Goal: Transaction & Acquisition: Register for event/course

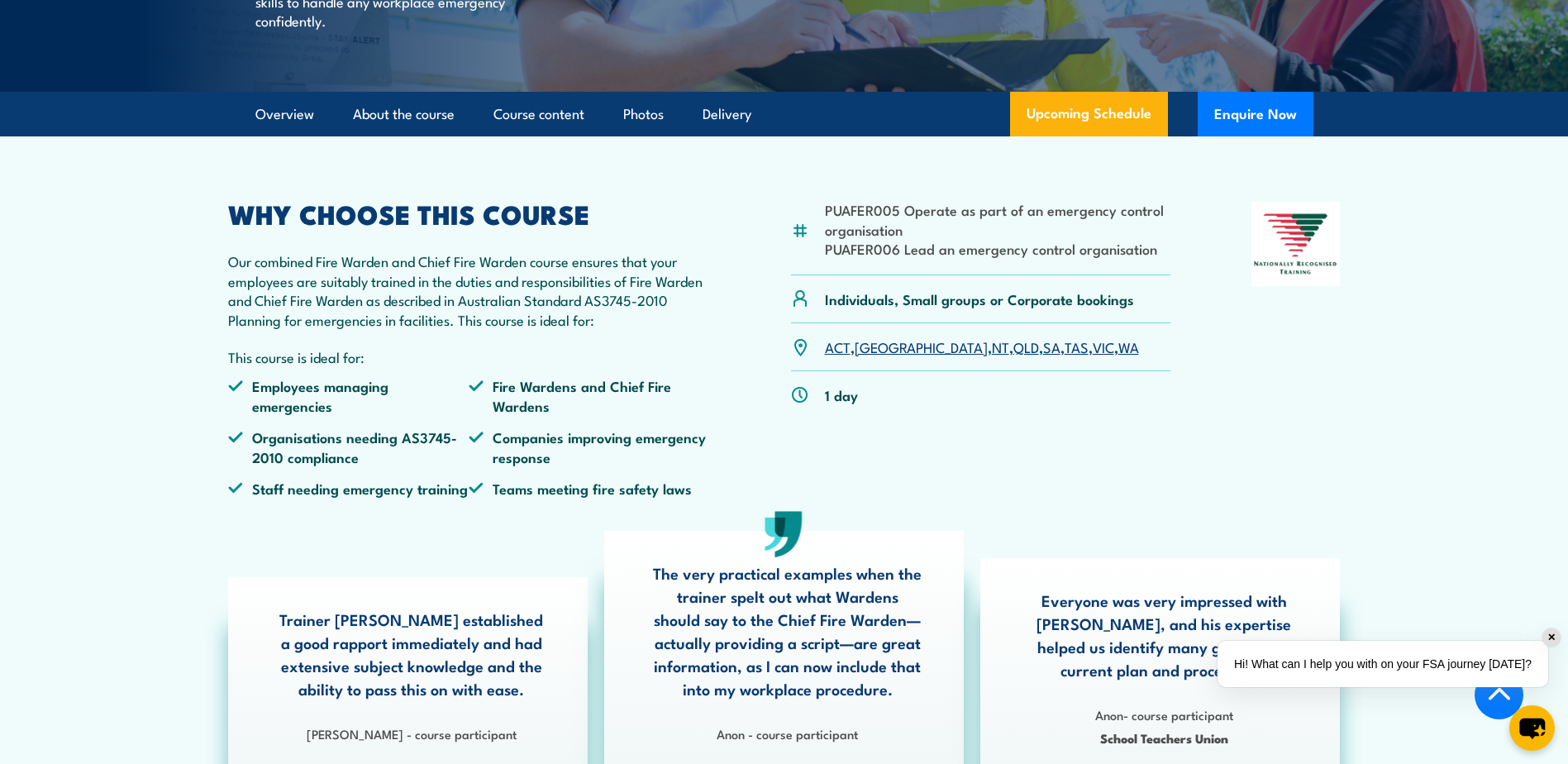
scroll to position [413, 0]
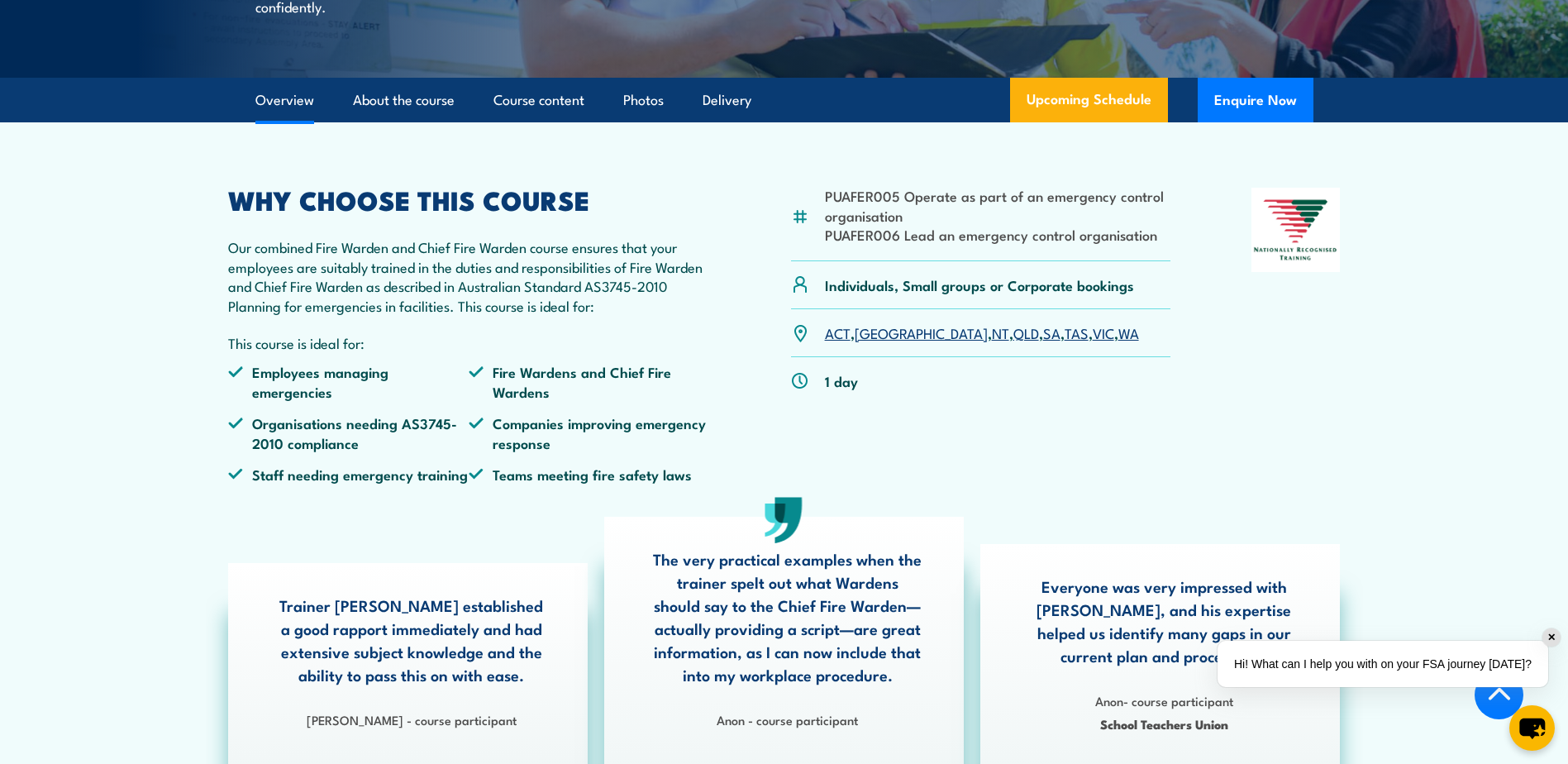
click at [877, 342] on link "NSW" at bounding box center [921, 332] width 133 height 20
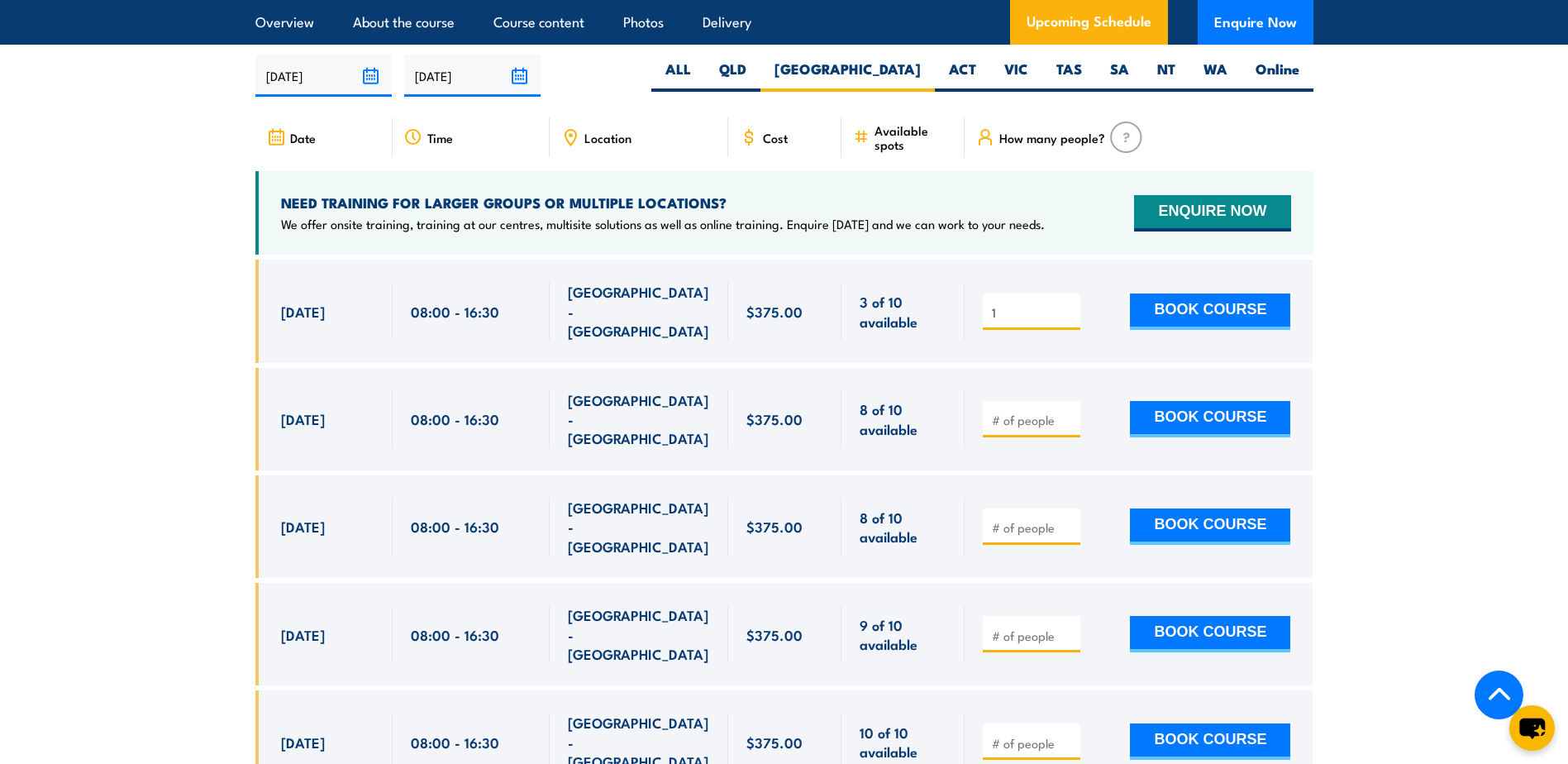
type input "1"
click at [1070, 304] on input "1" at bounding box center [1033, 312] width 83 height 17
click at [1203, 298] on button "BOOK COURSE" at bounding box center [1211, 312] width 161 height 36
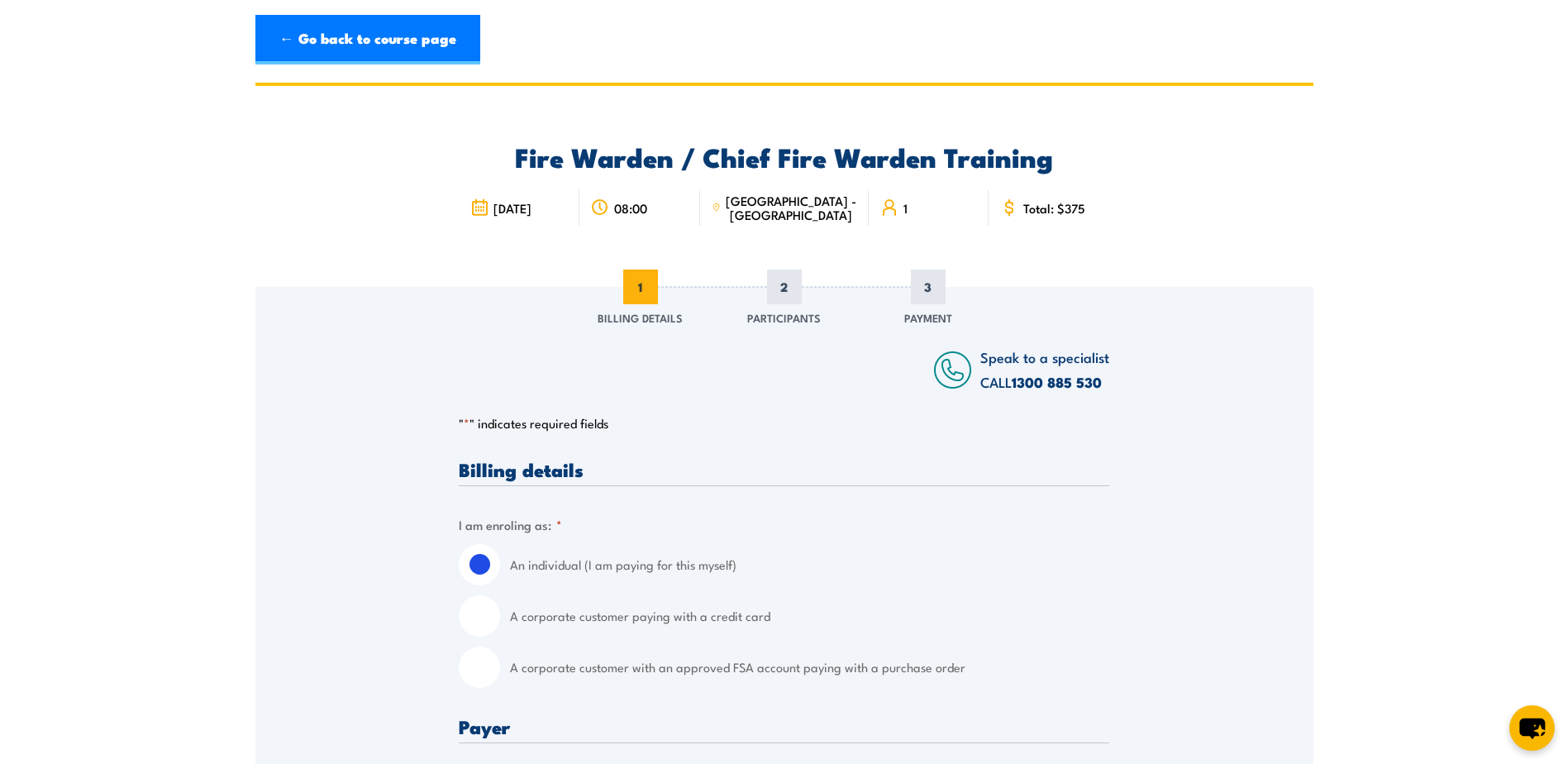
click at [485, 625] on input "A corporate customer paying with a credit card" at bounding box center [480, 616] width 41 height 41
radio input "true"
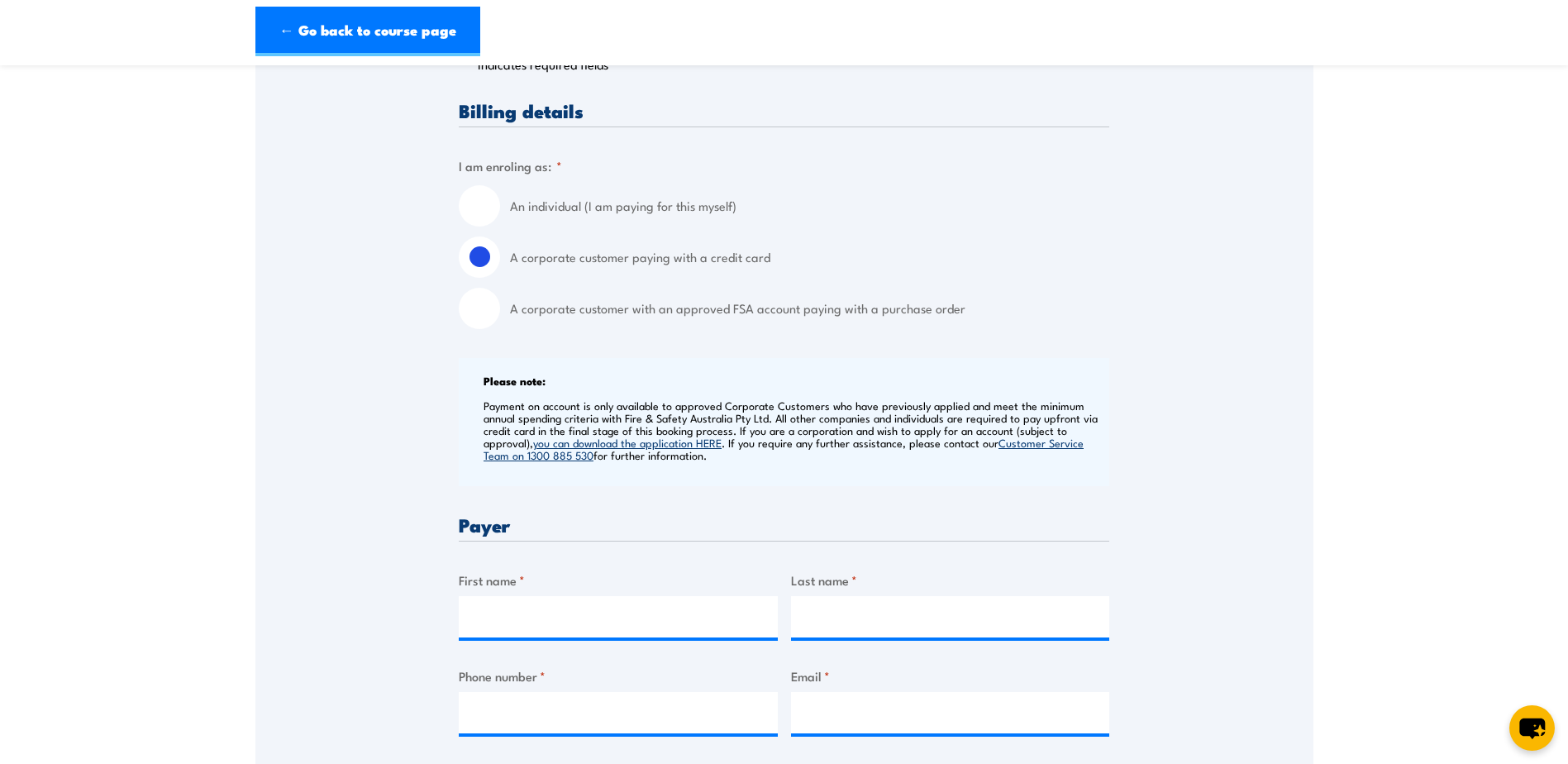
scroll to position [496, 0]
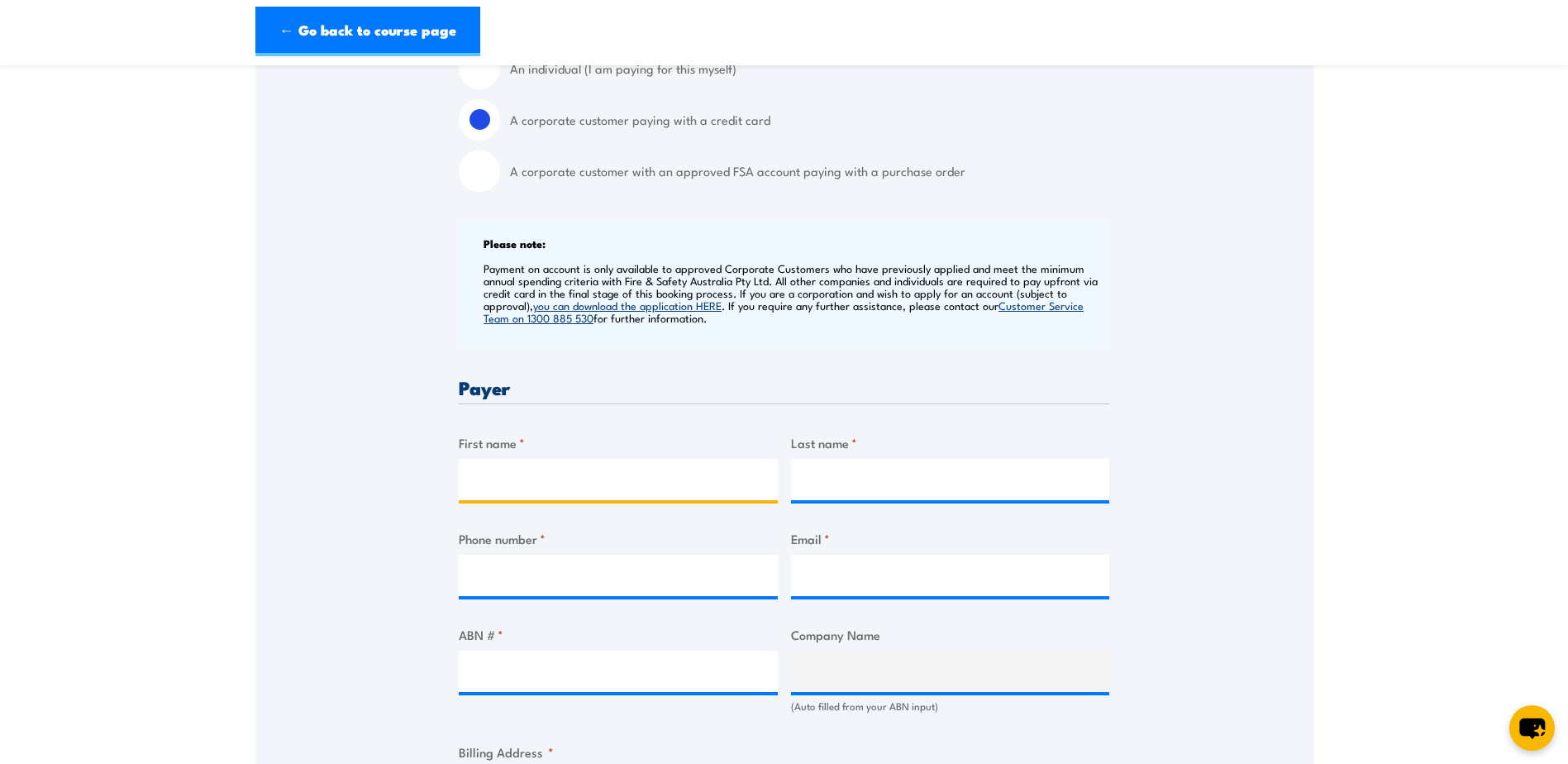
click at [544, 481] on input "First name *" at bounding box center [618, 480] width 319 height 41
type input "Angela"
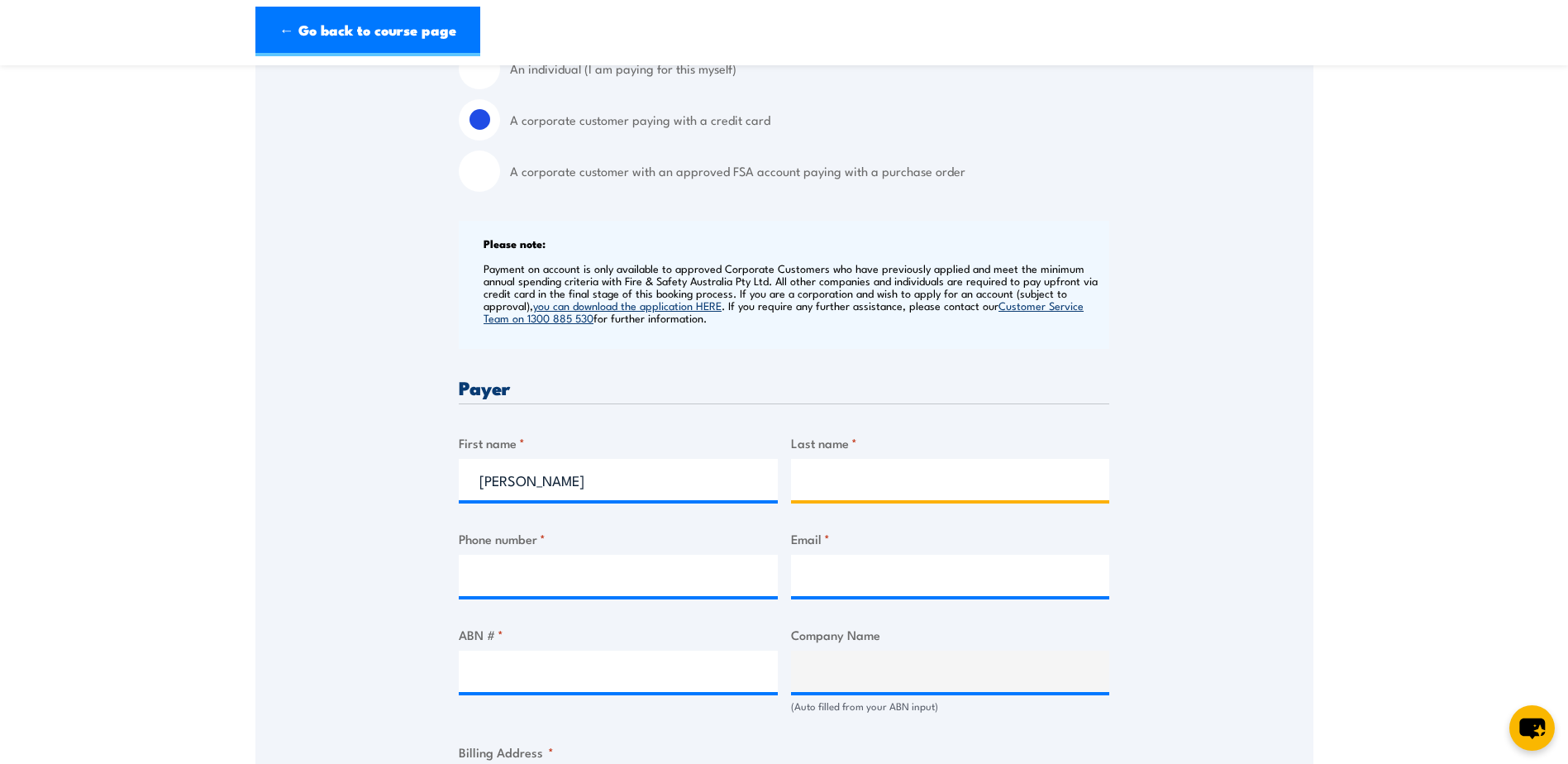
click at [897, 492] on input "Last name *" at bounding box center [951, 480] width 319 height 41
type input "Buckley"
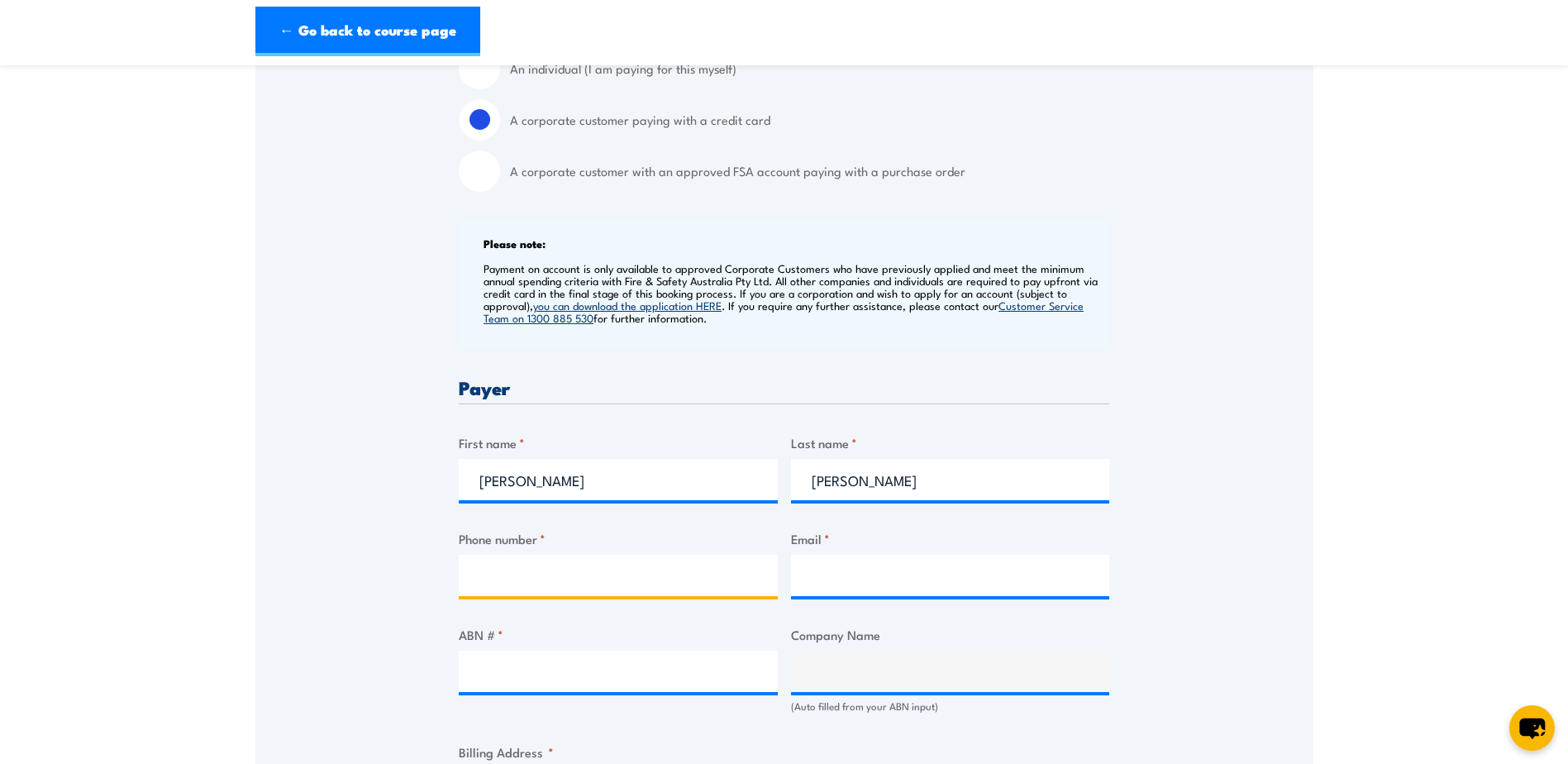
click at [621, 573] on input "Phone number *" at bounding box center [618, 575] width 319 height 41
type input "03 9487 9552"
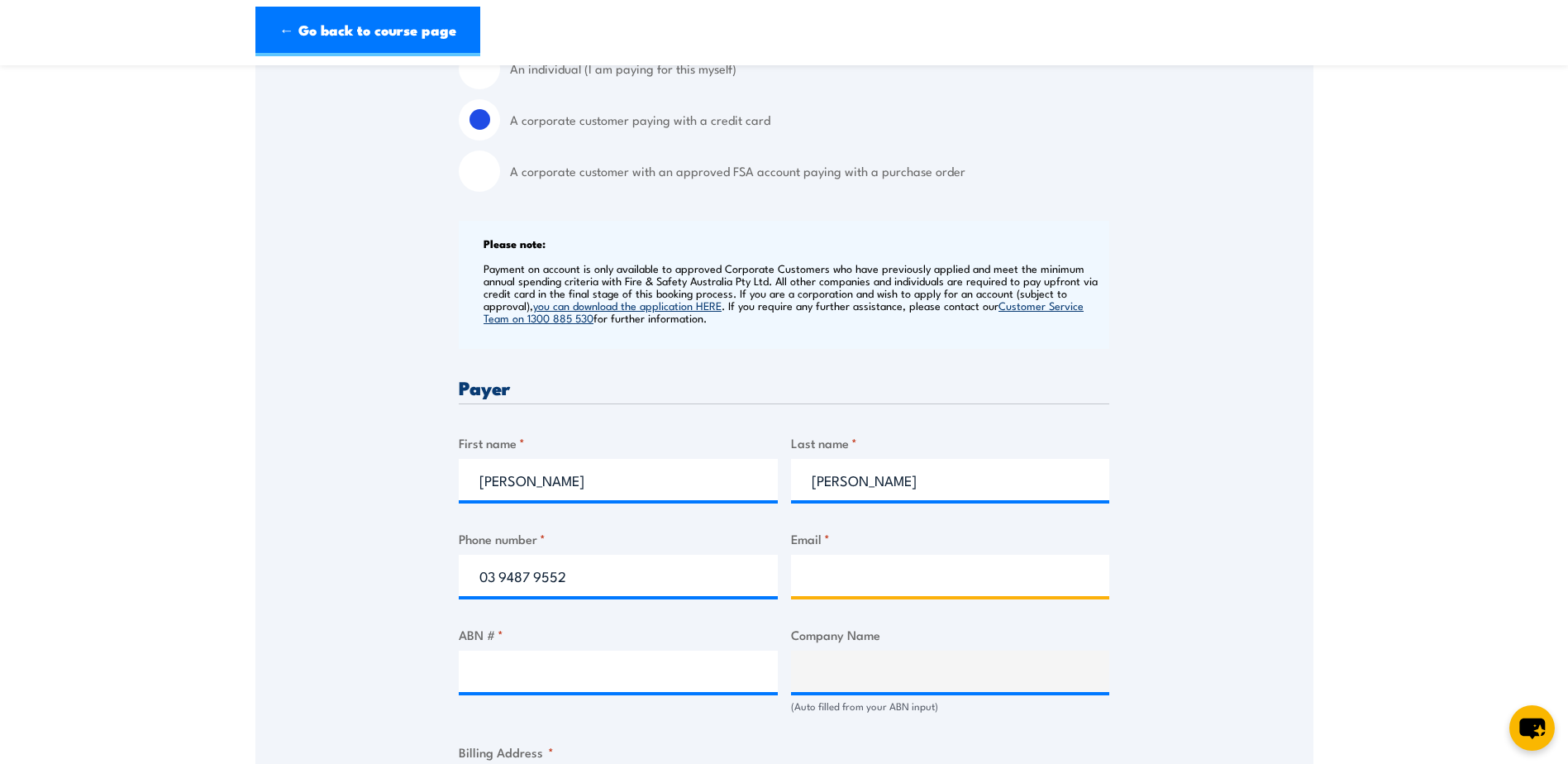
click at [823, 588] on input "Email *" at bounding box center [951, 575] width 319 height 41
type input "peopleandculture@corval.net.au"
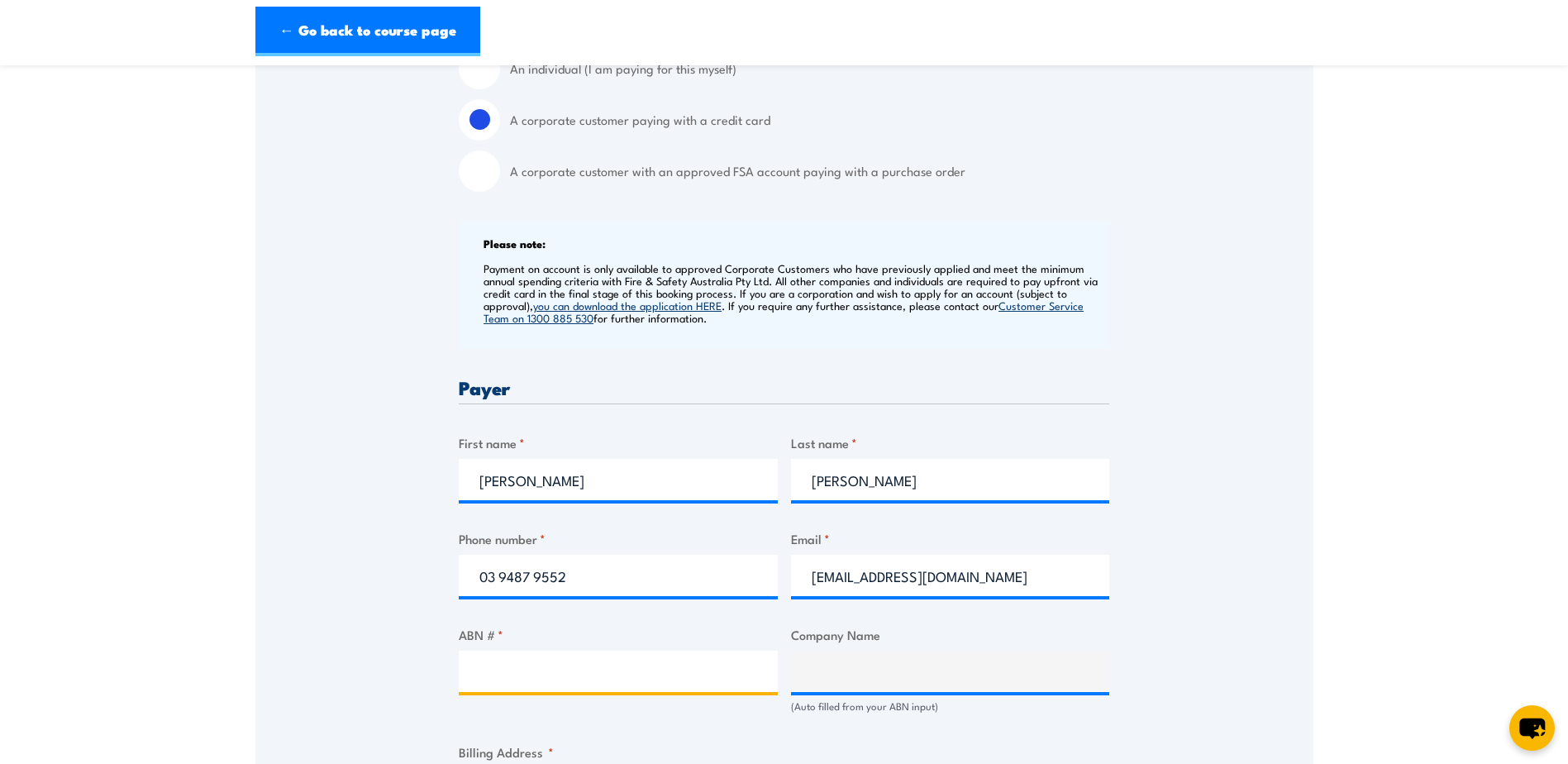
click at [510, 667] on input "ABN # *" at bounding box center [618, 671] width 319 height 41
type input "96099181905"
type input "PAKVAL OPERATIONS PTY LTD"
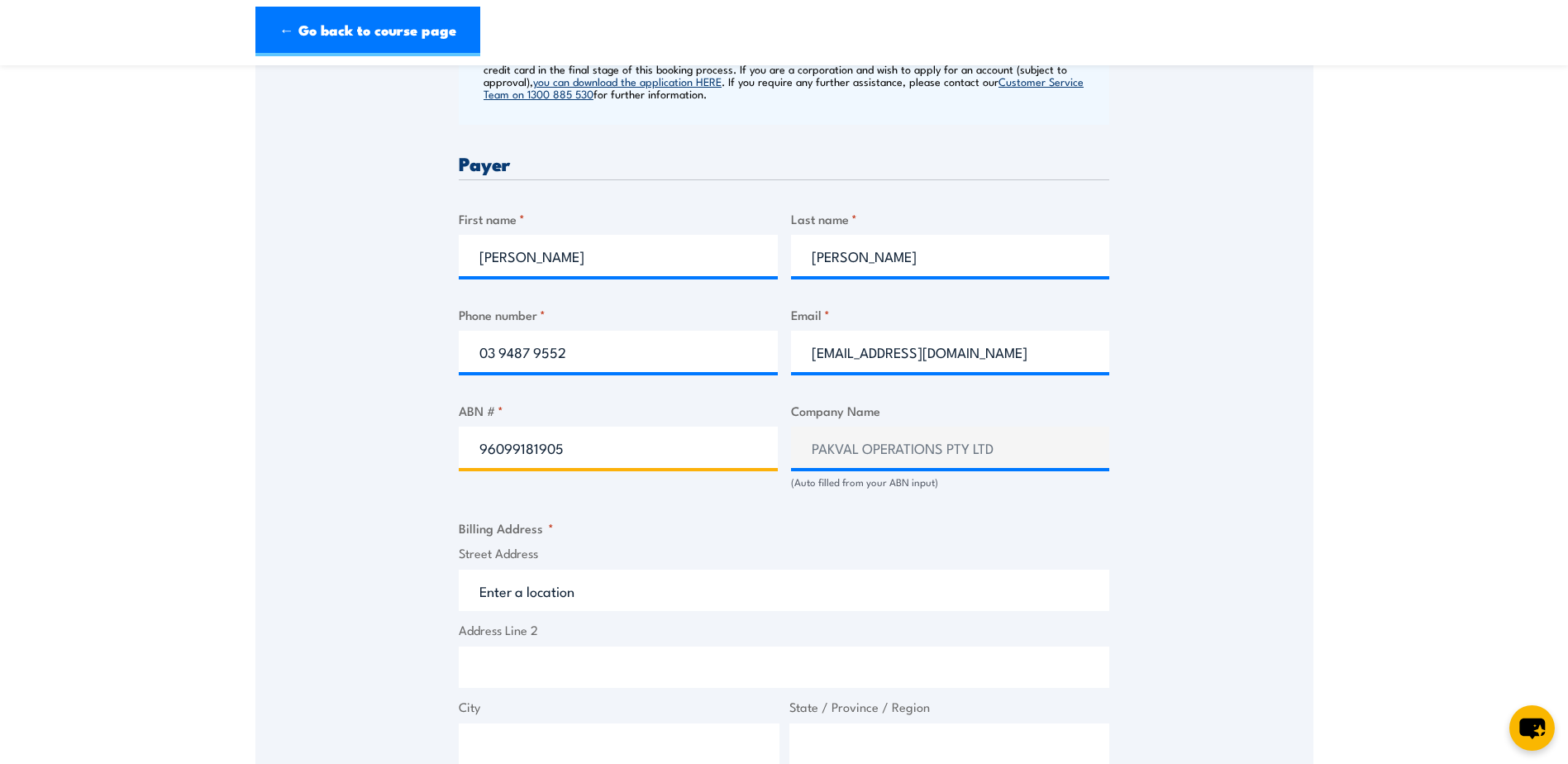
scroll to position [744, 0]
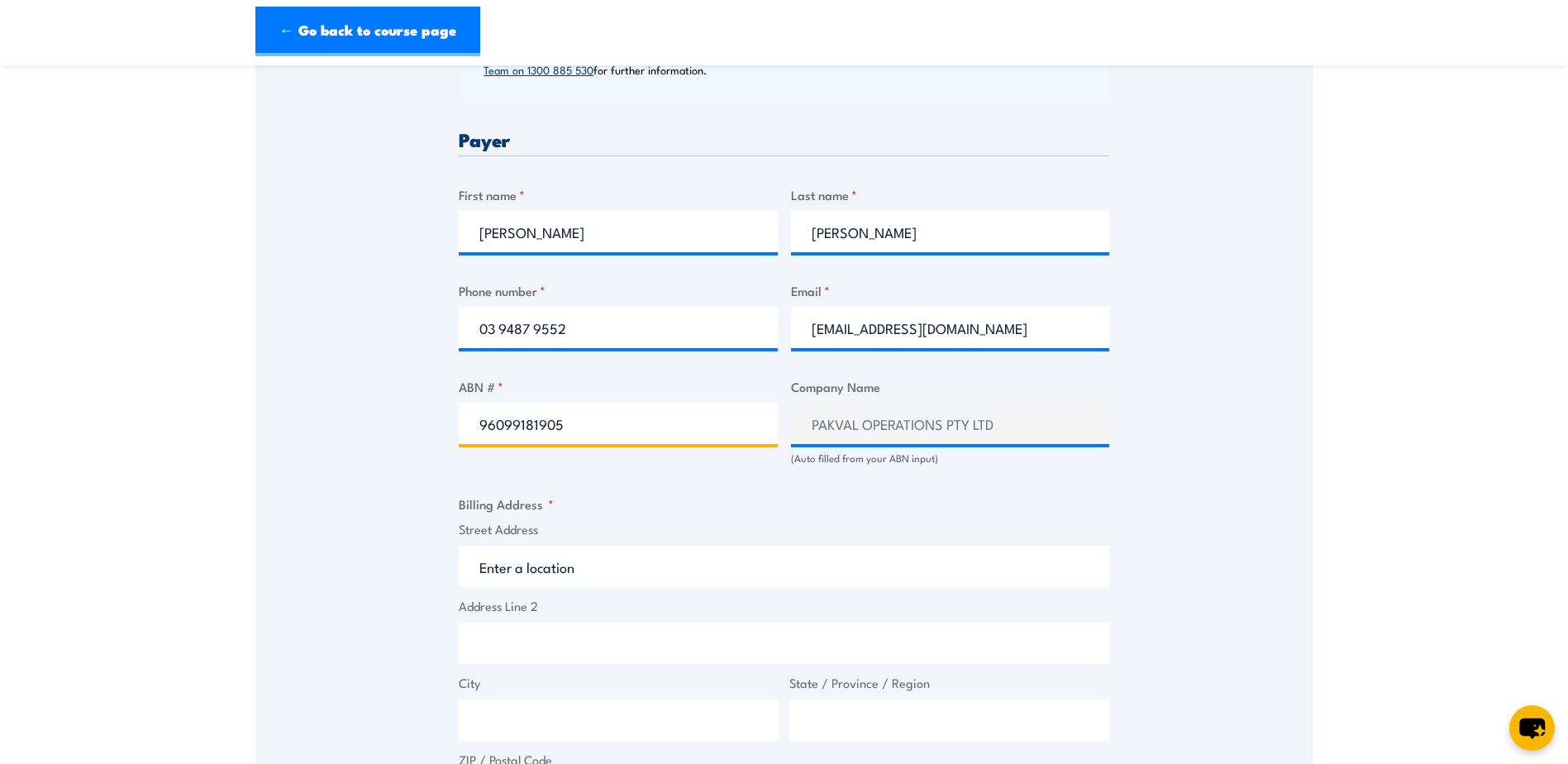
type input "96099181905"
click at [750, 572] on input "Street Address" at bounding box center [784, 566] width 651 height 41
type input "5"
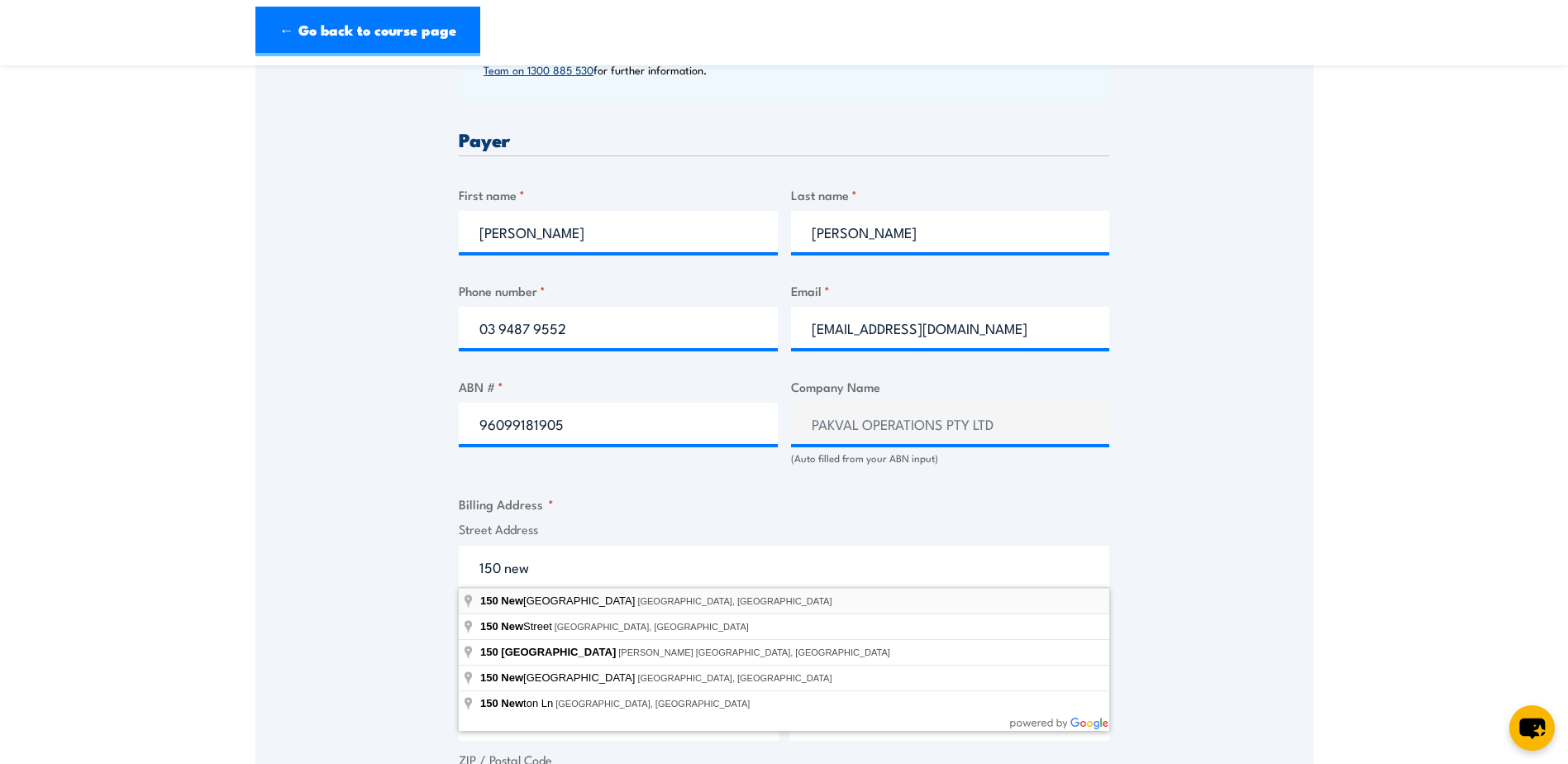
type input "150 Newlands Road, Coburg North VIC, Australia"
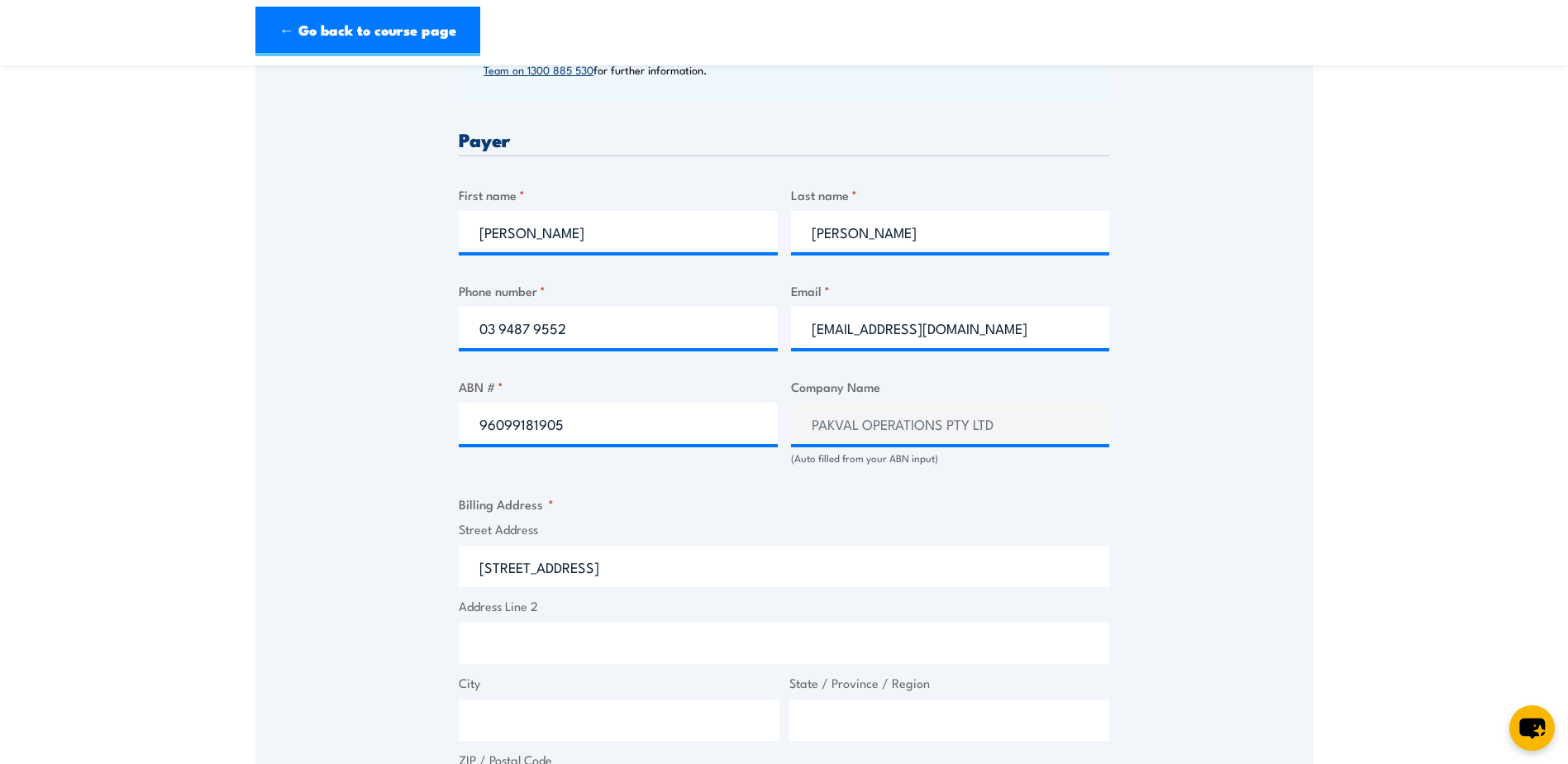
type input "150 Newlands Rd"
type input "Coburg North"
type input "Victoria"
type input "3058"
select select "Australia"
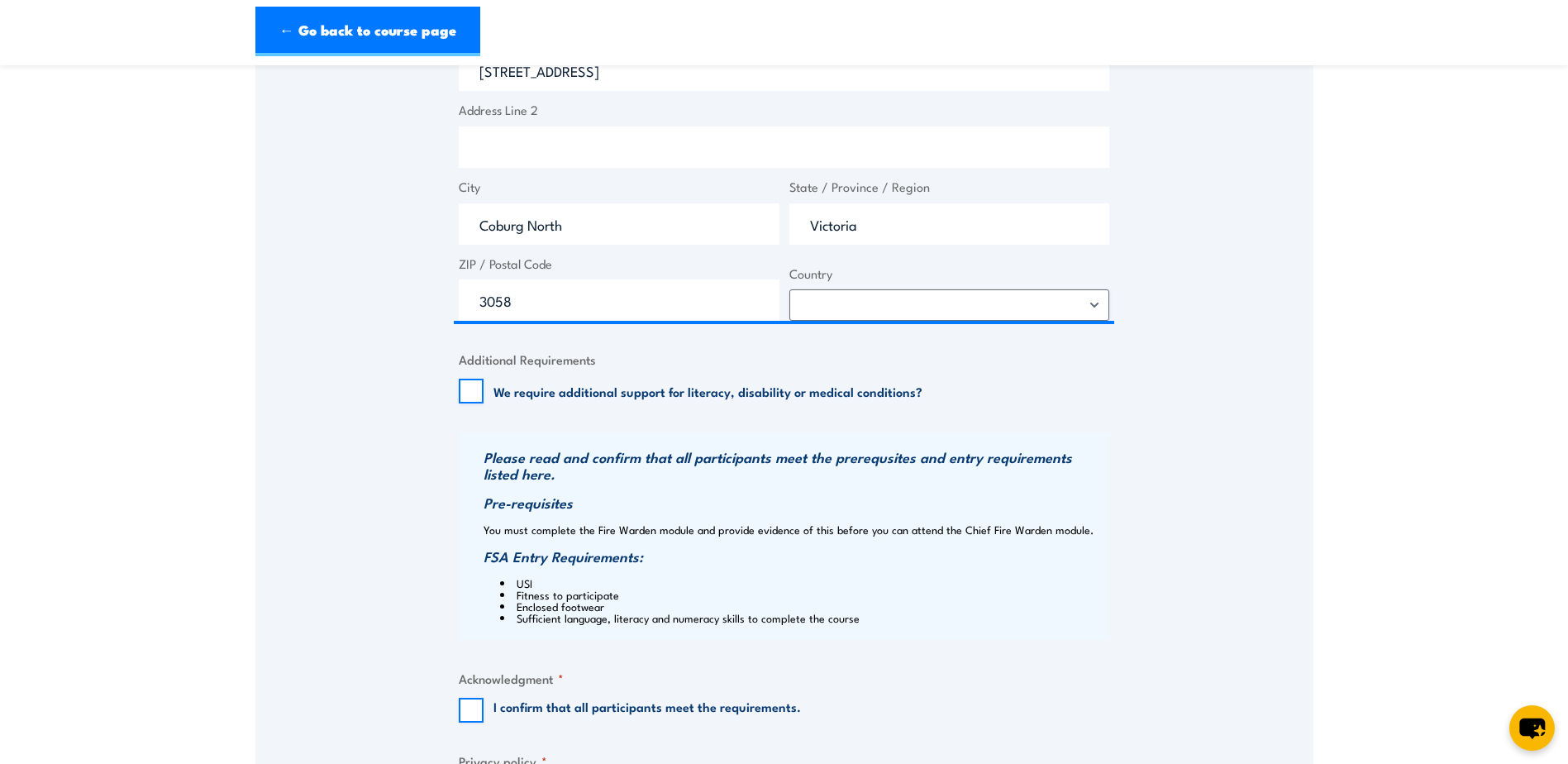
scroll to position [1405, 0]
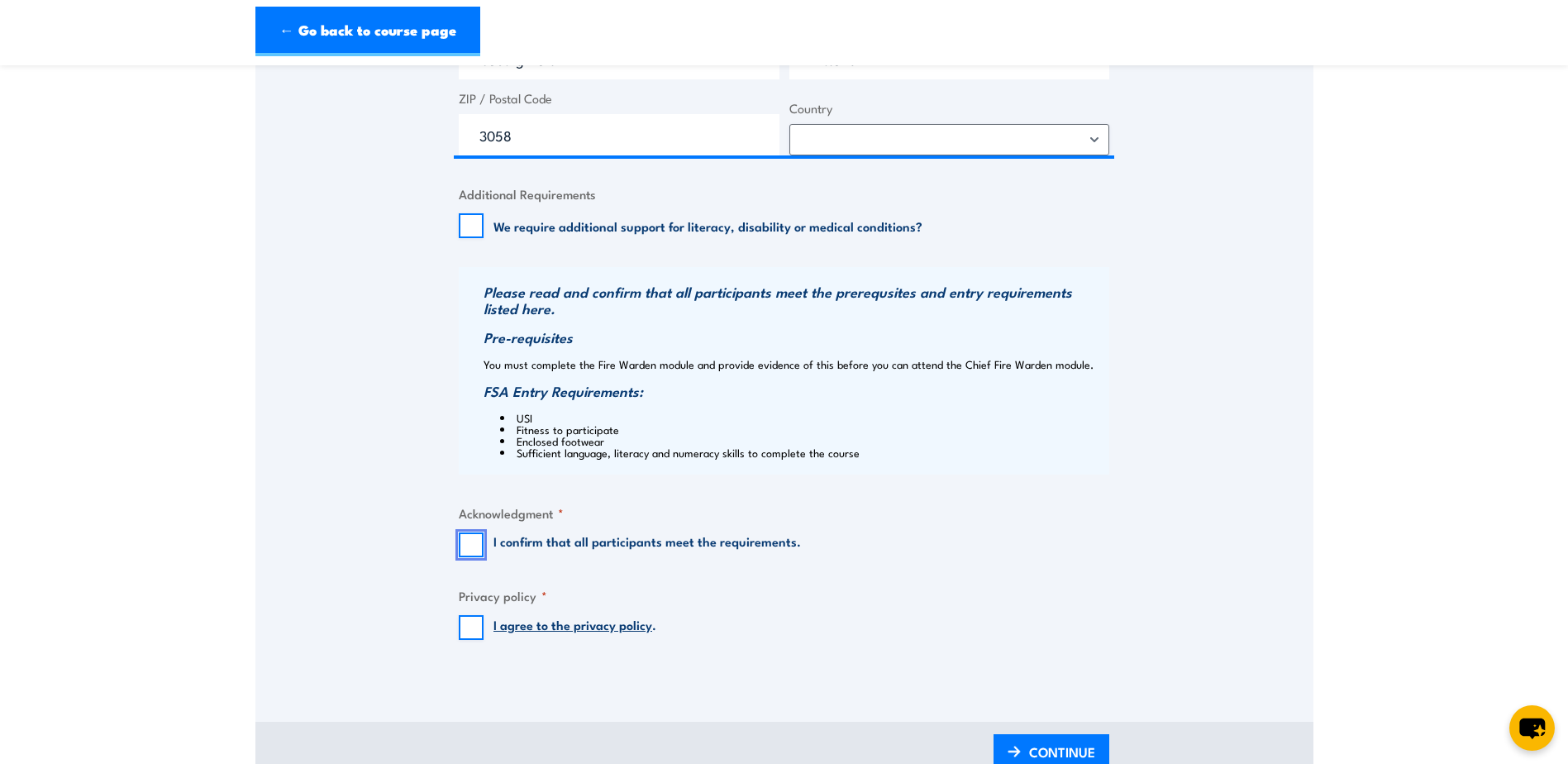
click at [471, 540] on input "I confirm that all participants meet the requirements." at bounding box center [472, 544] width 25 height 25
checkbox input "true"
click at [474, 626] on input "I agree to the privacy policy ." at bounding box center [472, 627] width 25 height 25
checkbox input "true"
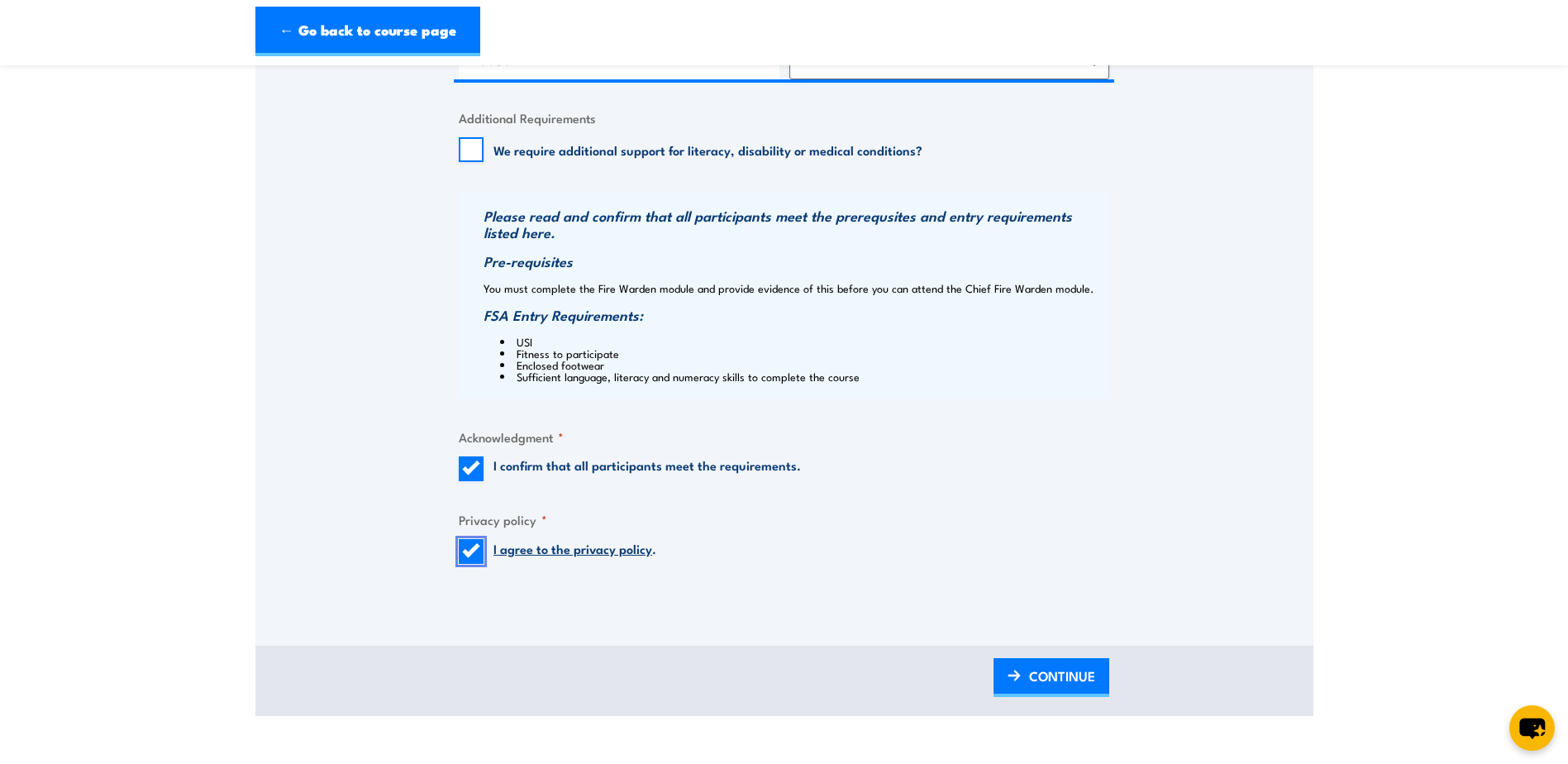
scroll to position [1570, 0]
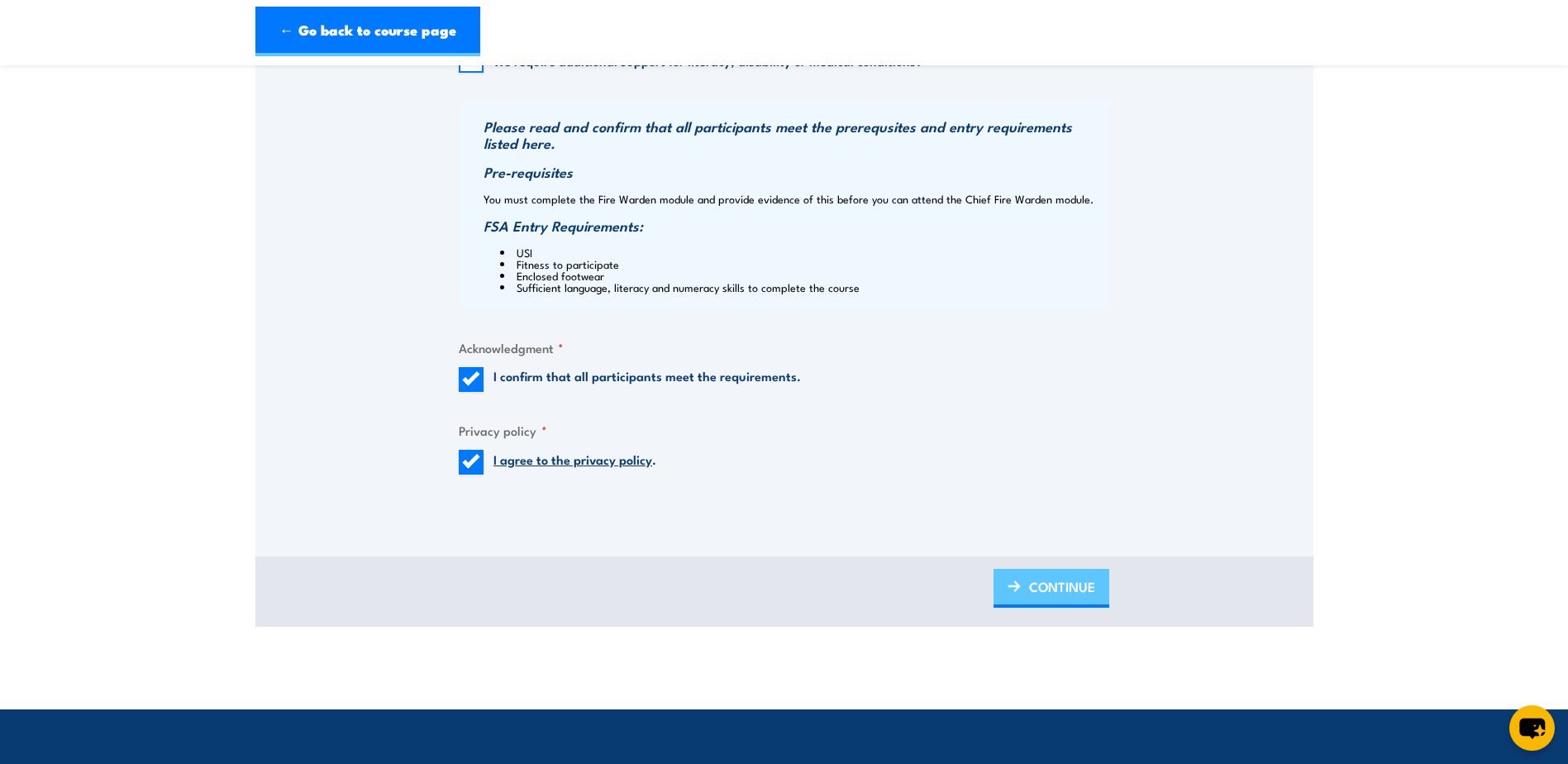
click at [1059, 596] on span "CONTINUE" at bounding box center [1062, 586] width 66 height 44
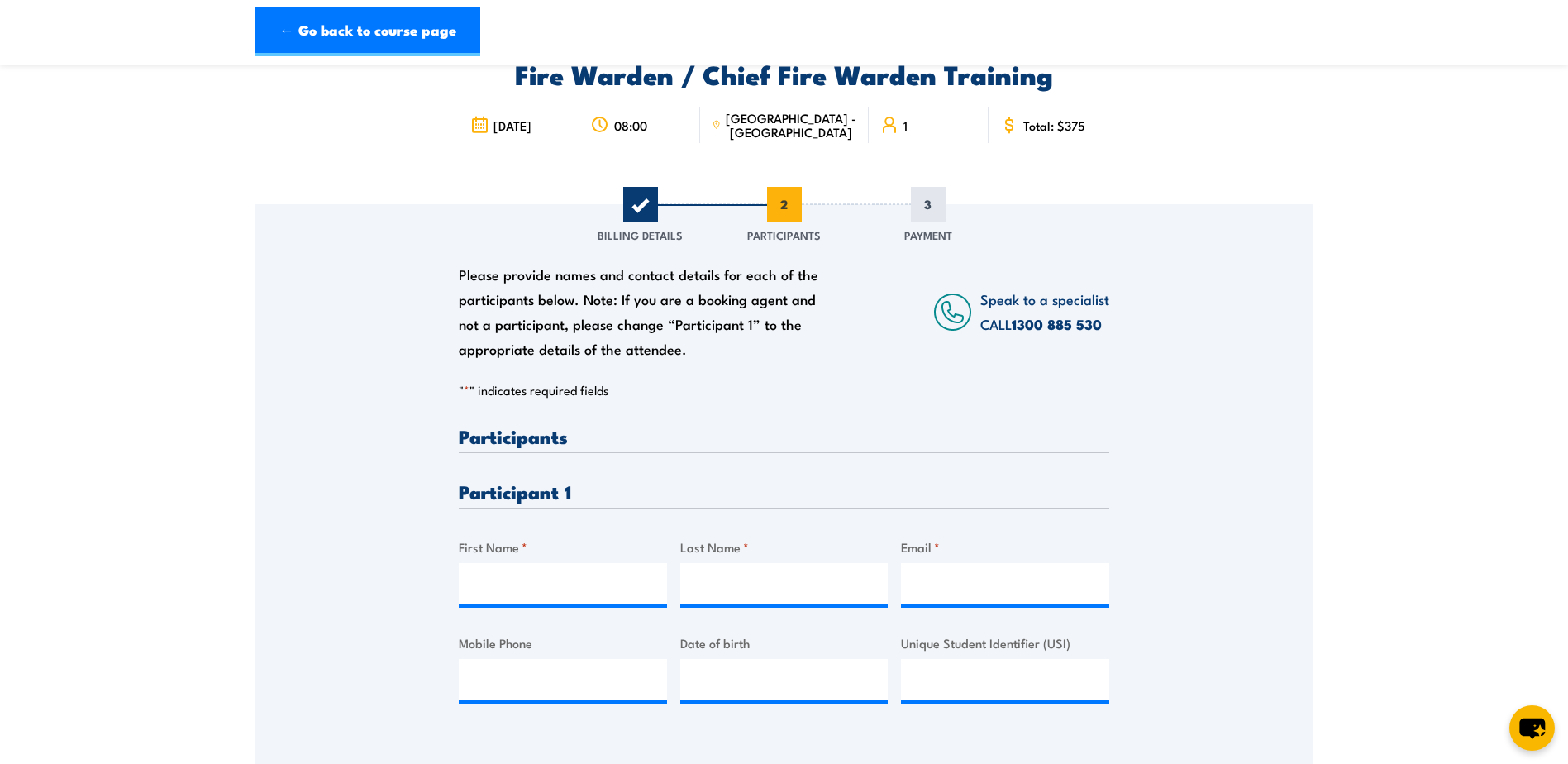
scroll to position [165, 0]
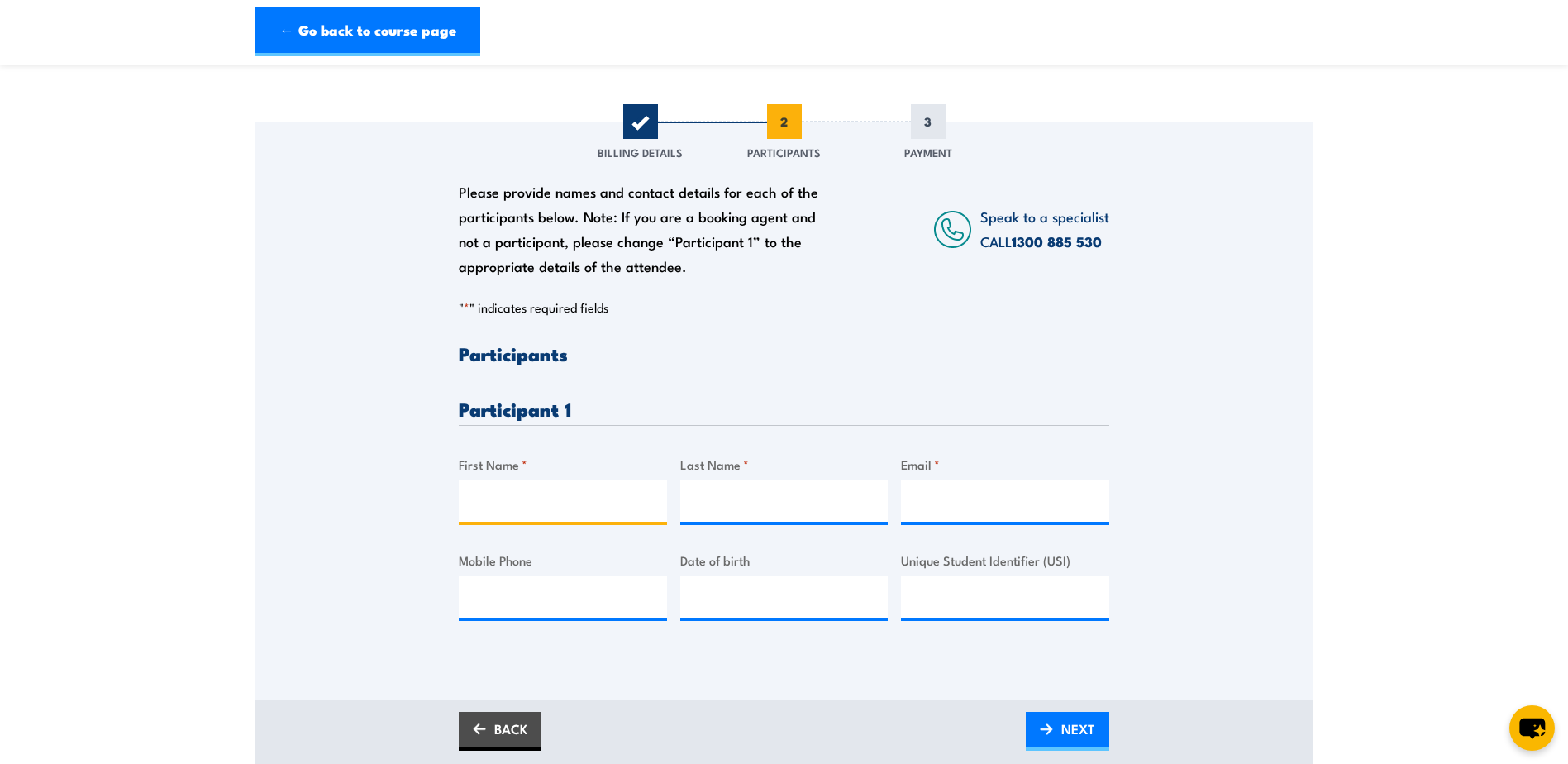
click at [515, 500] on input "First Name *" at bounding box center [563, 501] width 208 height 41
click at [530, 496] on input "First Name *" at bounding box center [563, 501] width 208 height 41
type input "Truong"
click at [762, 515] on input "Last Name *" at bounding box center [784, 501] width 208 height 41
type input "Dang"
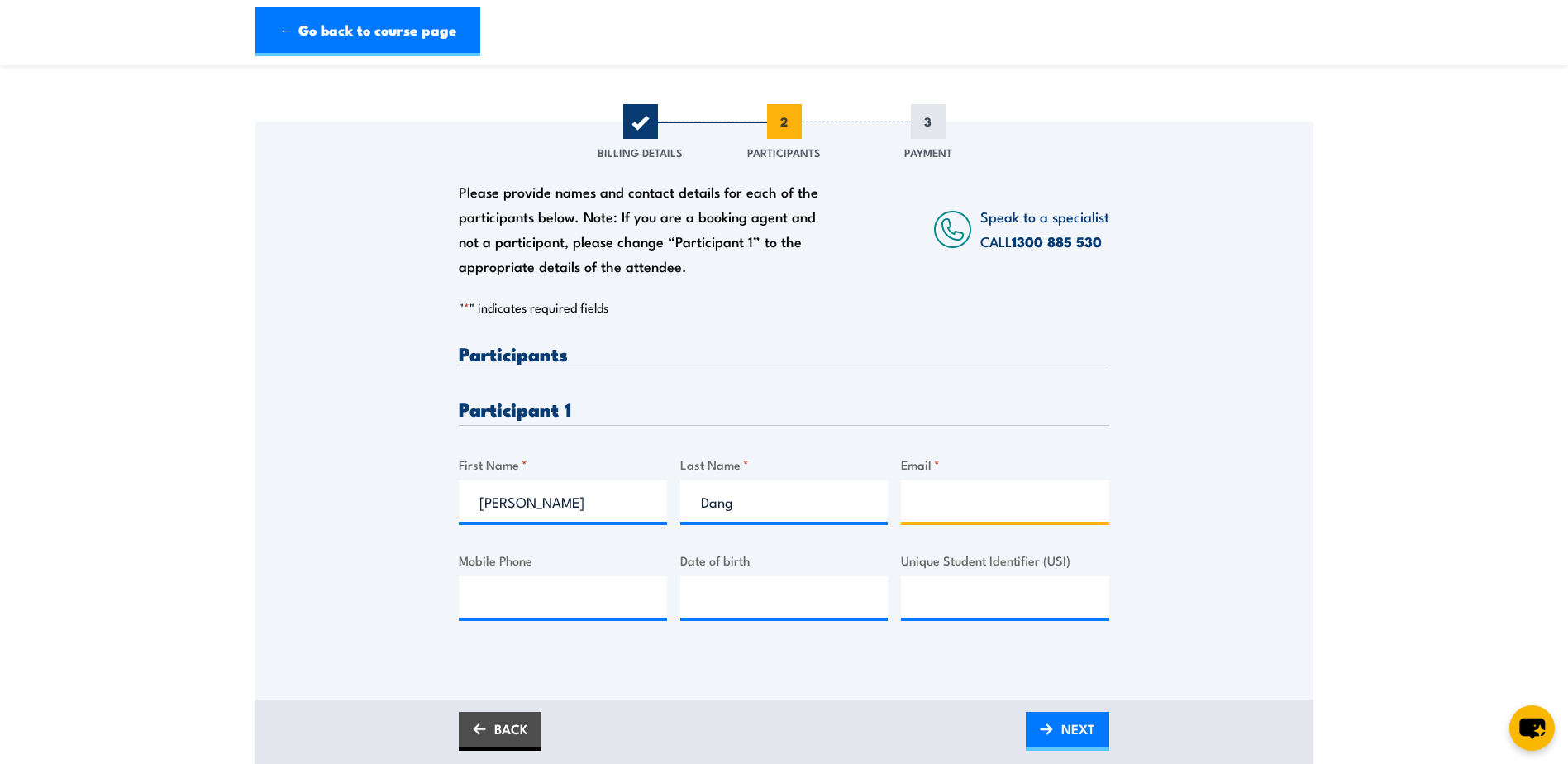
click at [1030, 513] on input "Email *" at bounding box center [1004, 501] width 208 height 41
click at [947, 481] on input "Email *" at bounding box center [1004, 501] width 208 height 41
paste input "truong.dang@live.com"
type input "truong.dang@live.com"
click at [543, 601] on input "Mobile Phone" at bounding box center [563, 597] width 208 height 41
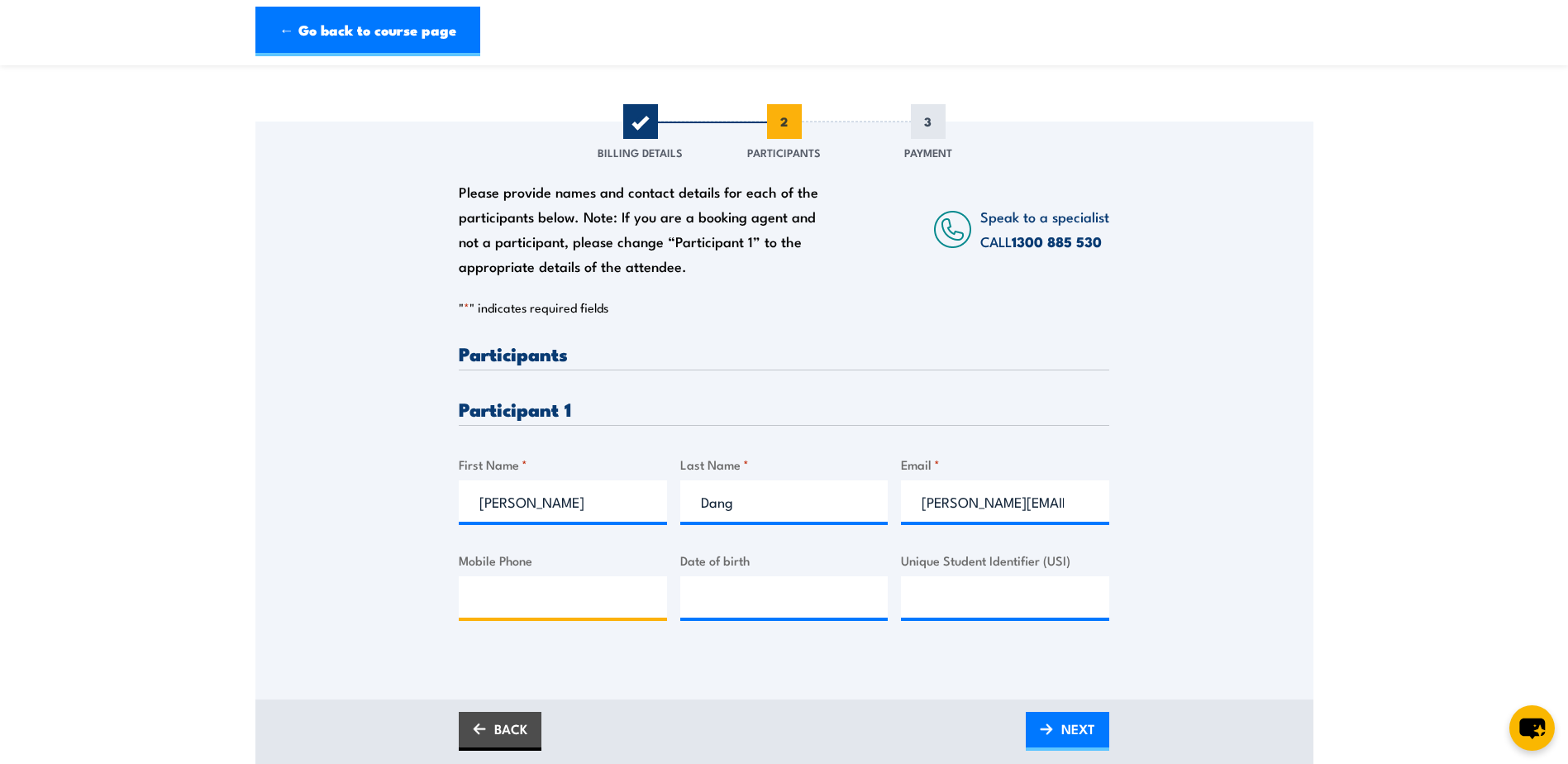
click at [502, 586] on input "Mobile Phone" at bounding box center [563, 597] width 208 height 41
paste input "416862979"
click at [482, 597] on input "416862979" at bounding box center [563, 597] width 208 height 41
type input "0416862979"
type input "__/__/____"
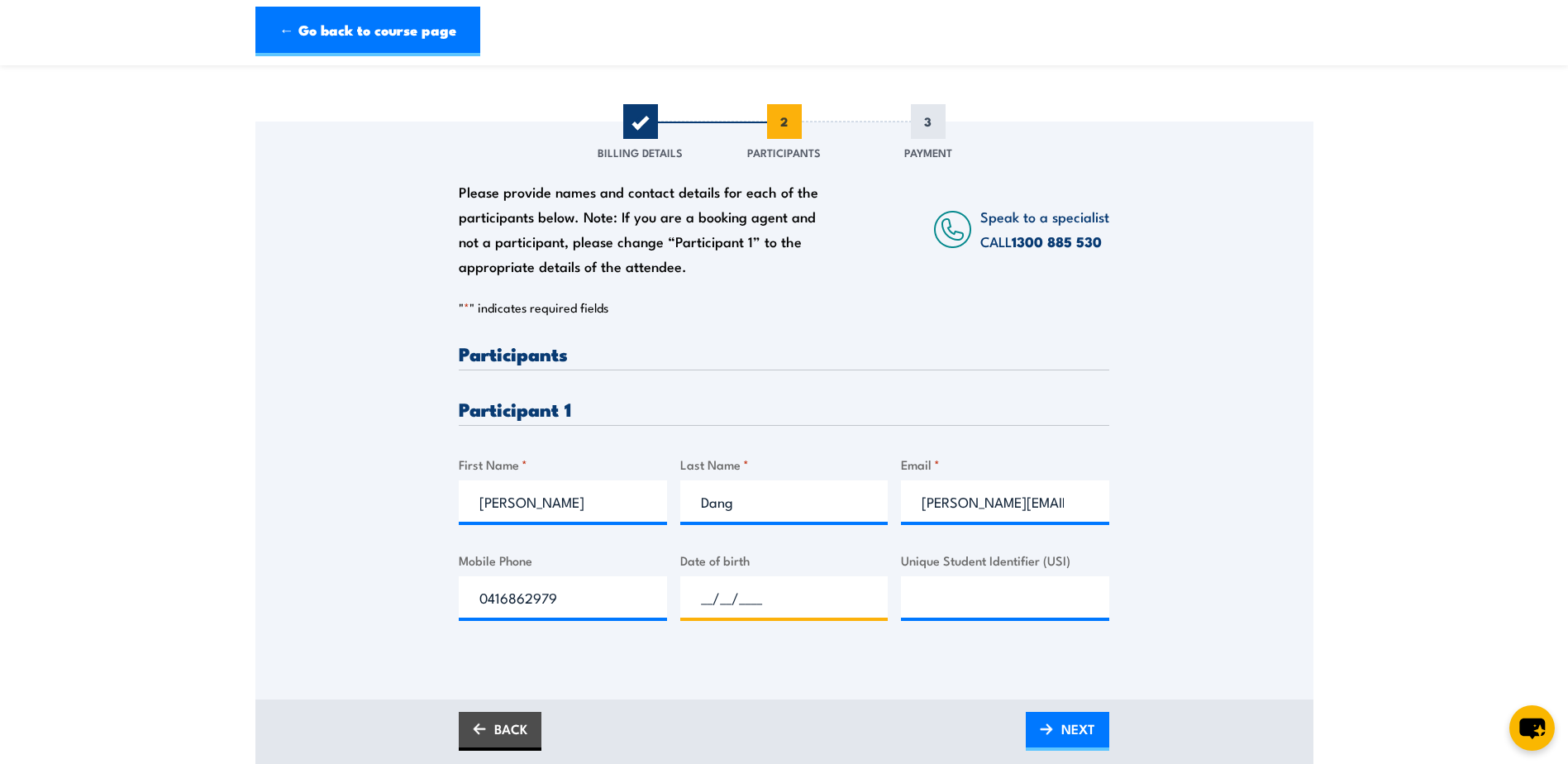
click at [747, 609] on input "__/__/____" at bounding box center [784, 597] width 208 height 41
paste input "14/04/1999"
type input "14/04/1999"
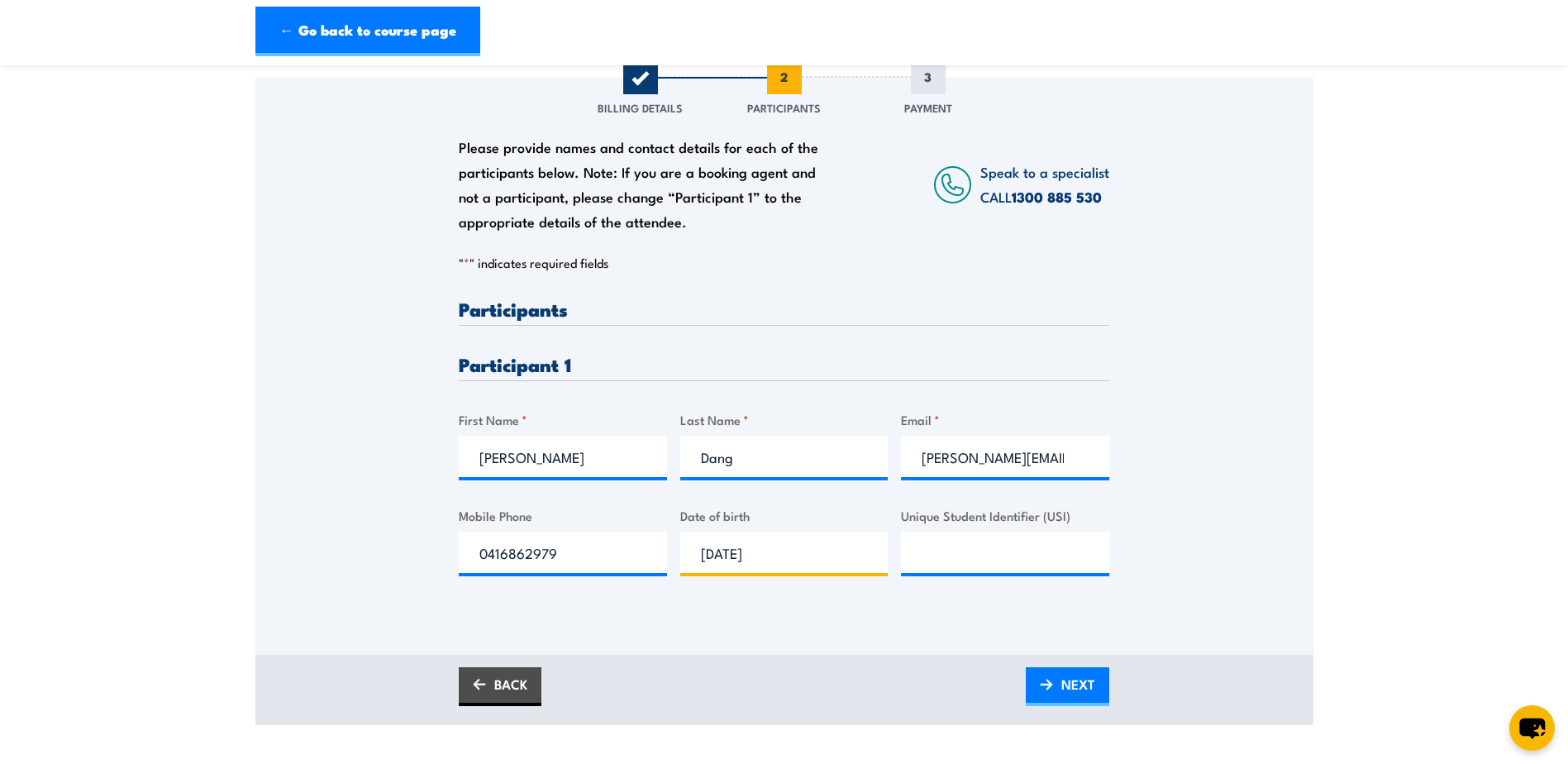
scroll to position [248, 0]
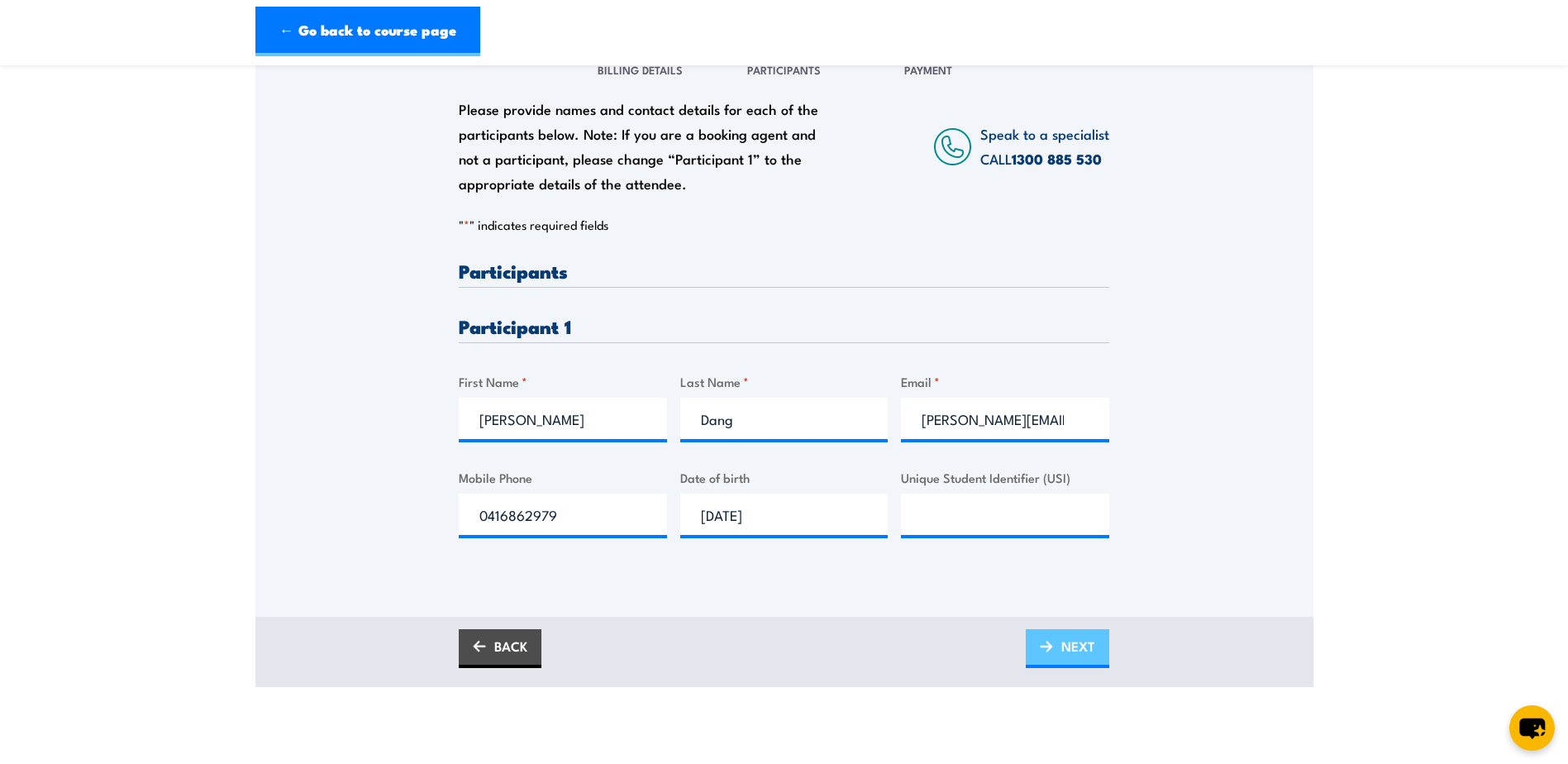
click at [1077, 648] on span "NEXT" at bounding box center [1078, 646] width 34 height 44
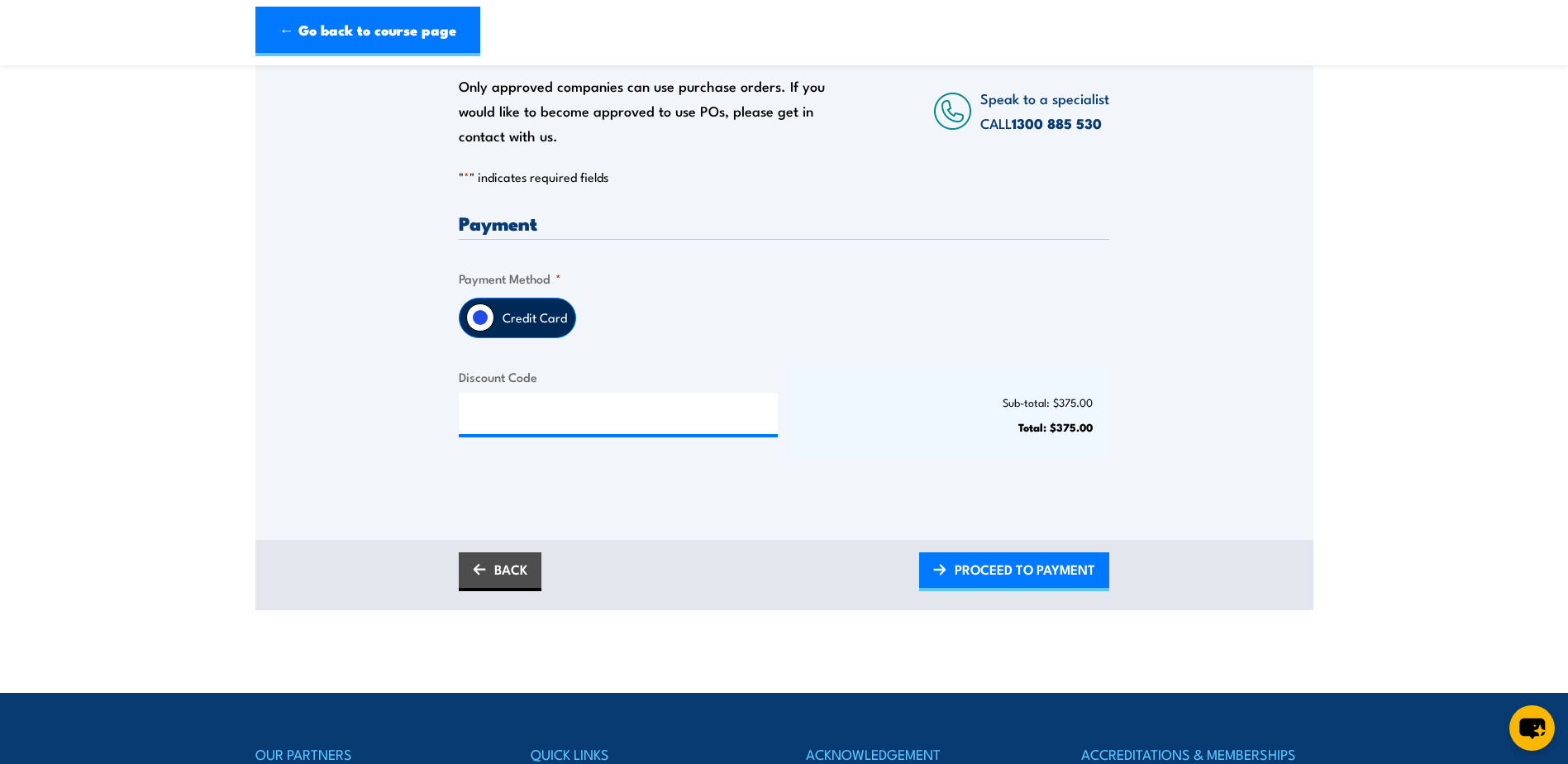
scroll to position [331, 0]
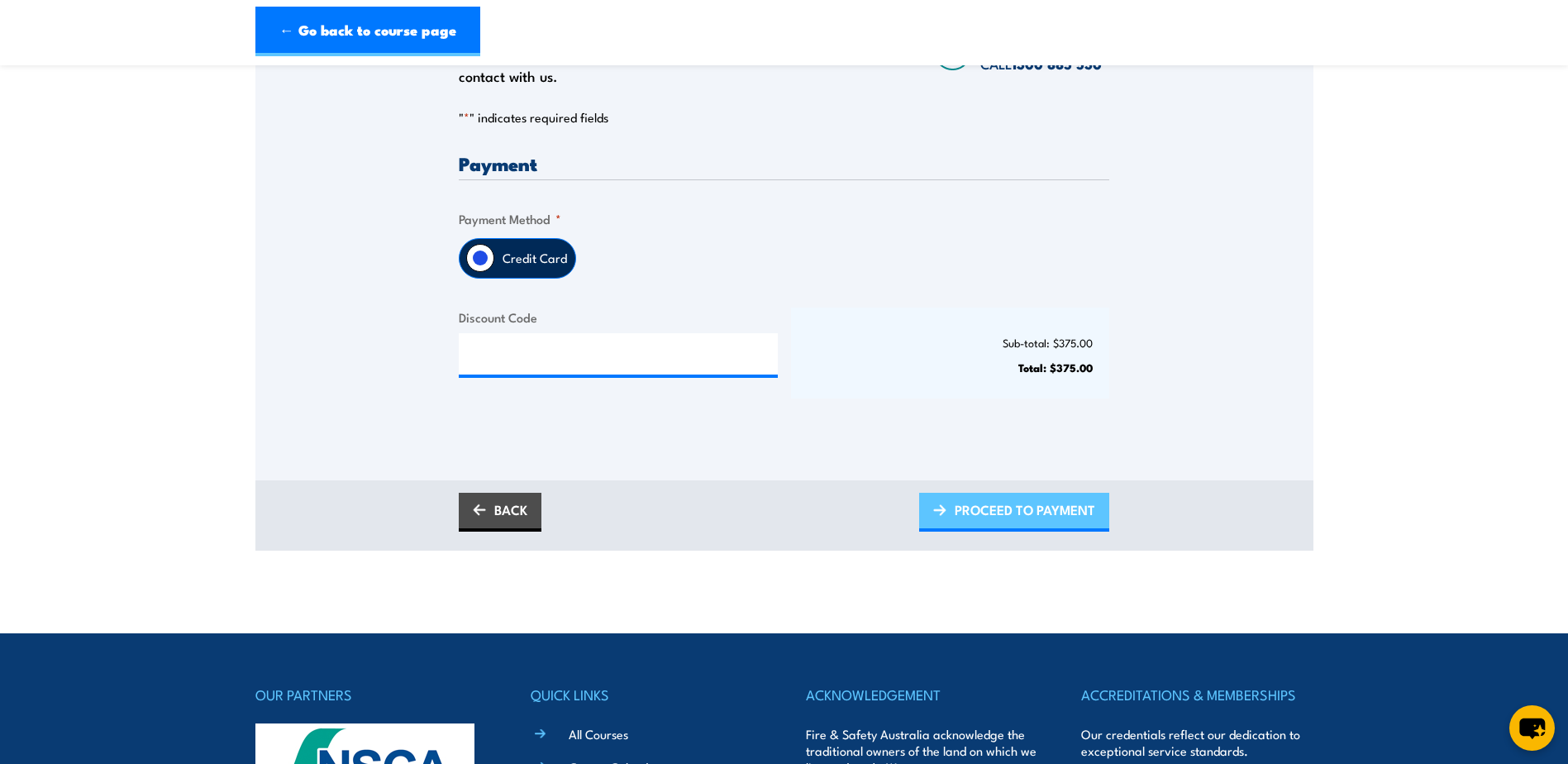
click at [1051, 513] on span "PROCEED TO PAYMENT" at bounding box center [1025, 509] width 141 height 44
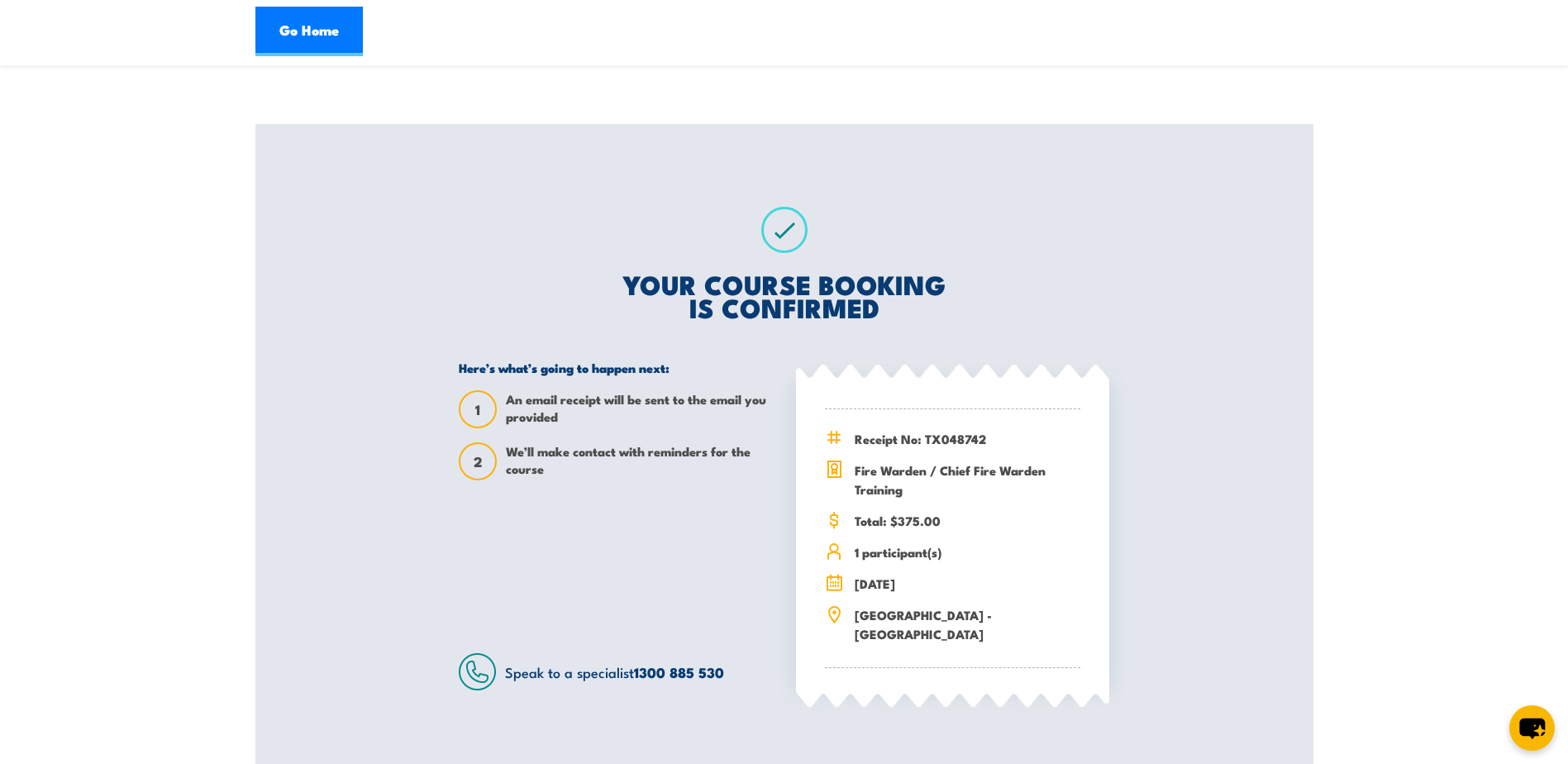
scroll to position [165, 0]
